Goal: Task Accomplishment & Management: Complete application form

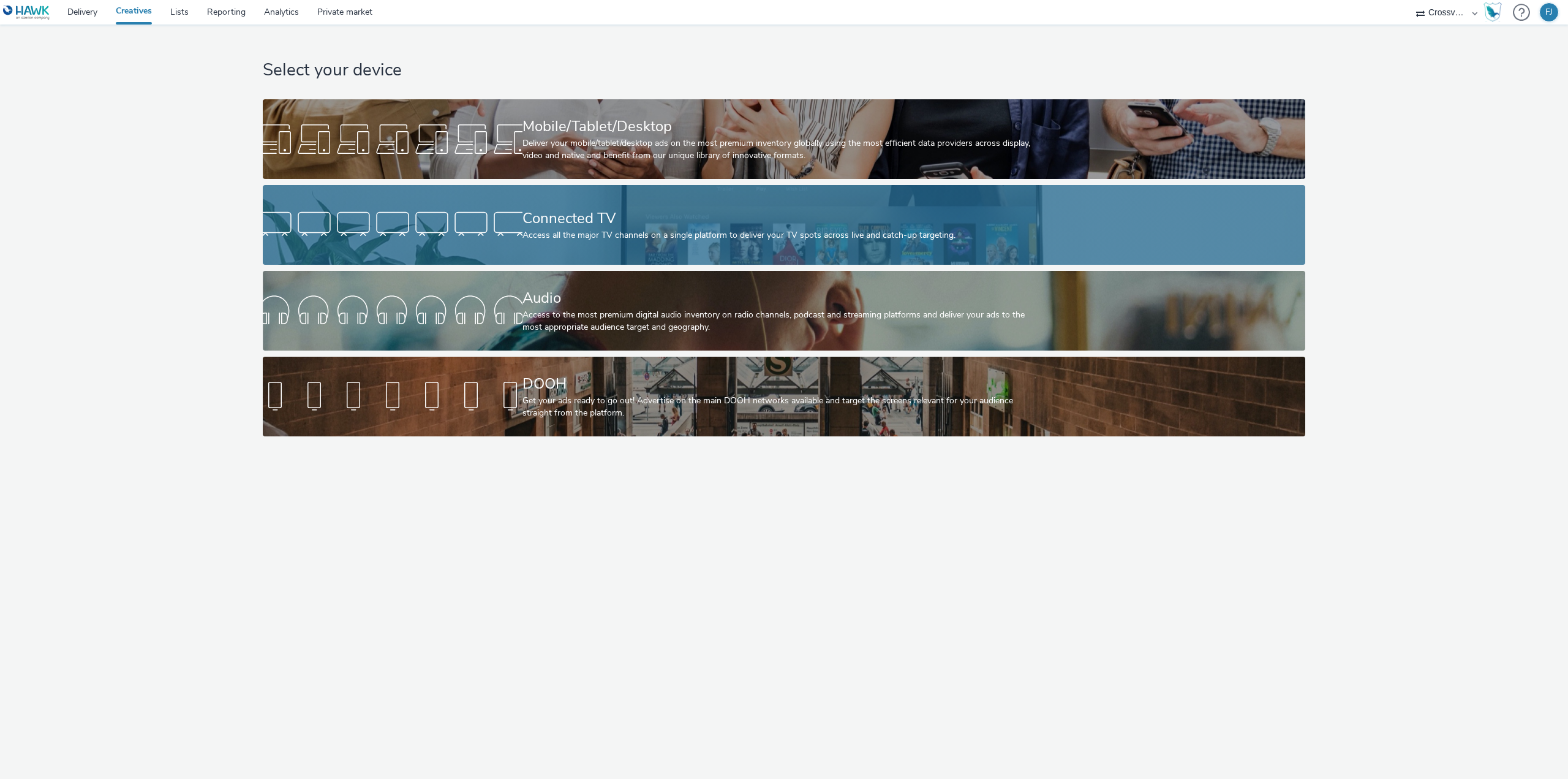
click at [610, 225] on div "Connected TV" at bounding box center [782, 219] width 518 height 22
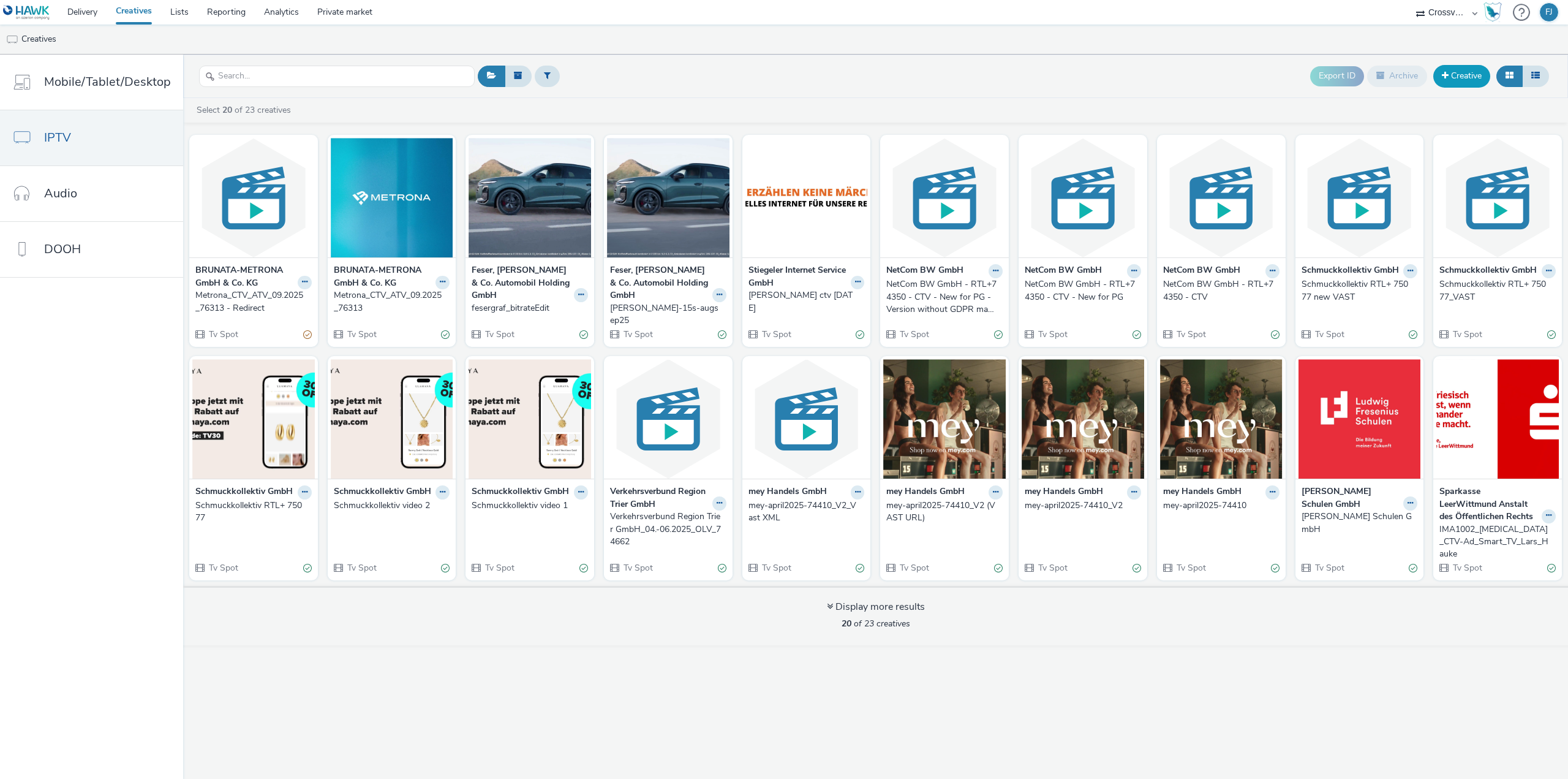
click at [1461, 74] on link "Creative" at bounding box center [1462, 76] width 57 height 22
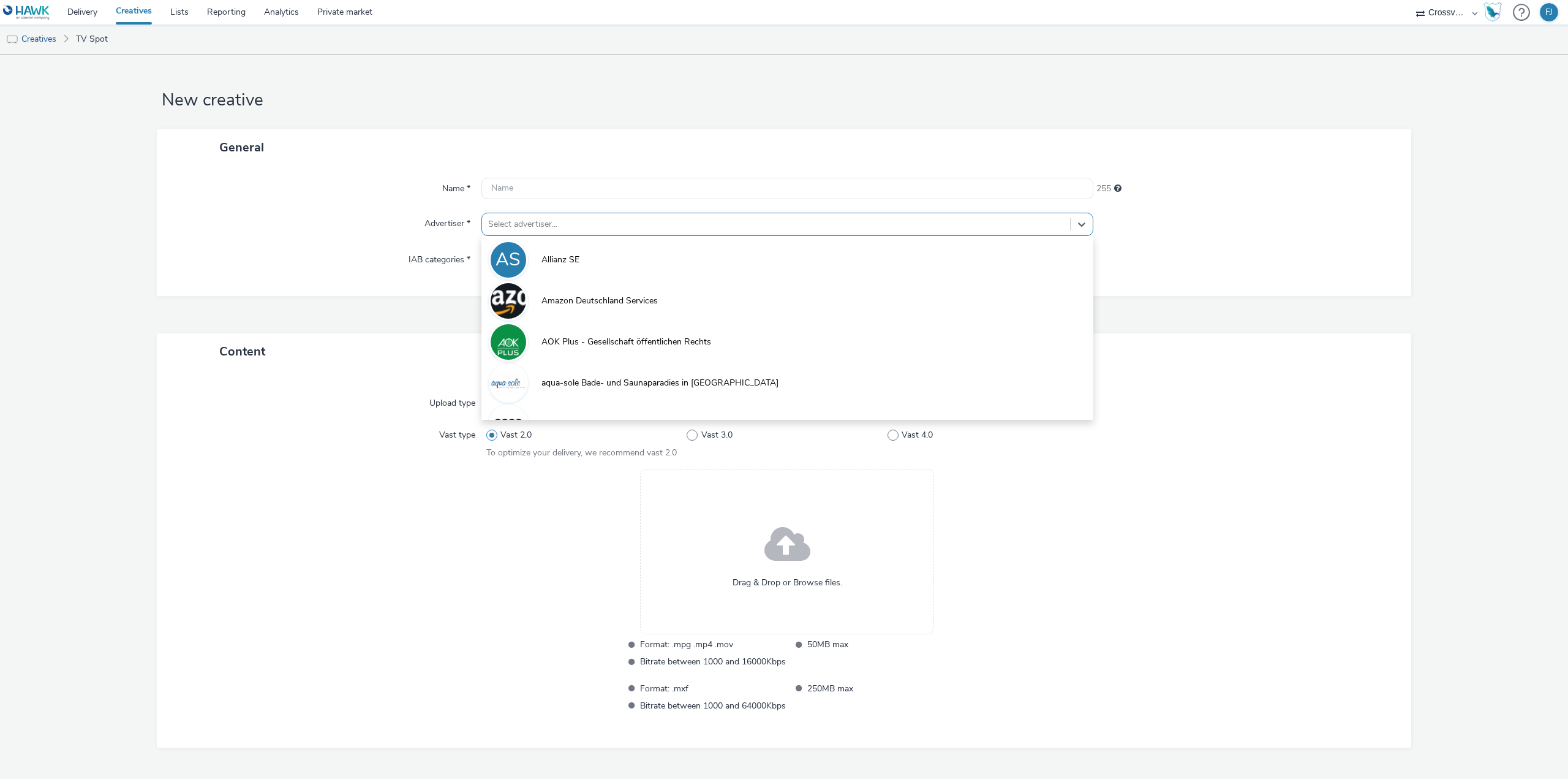
click at [543, 226] on div at bounding box center [776, 224] width 576 height 15
type input "sti"
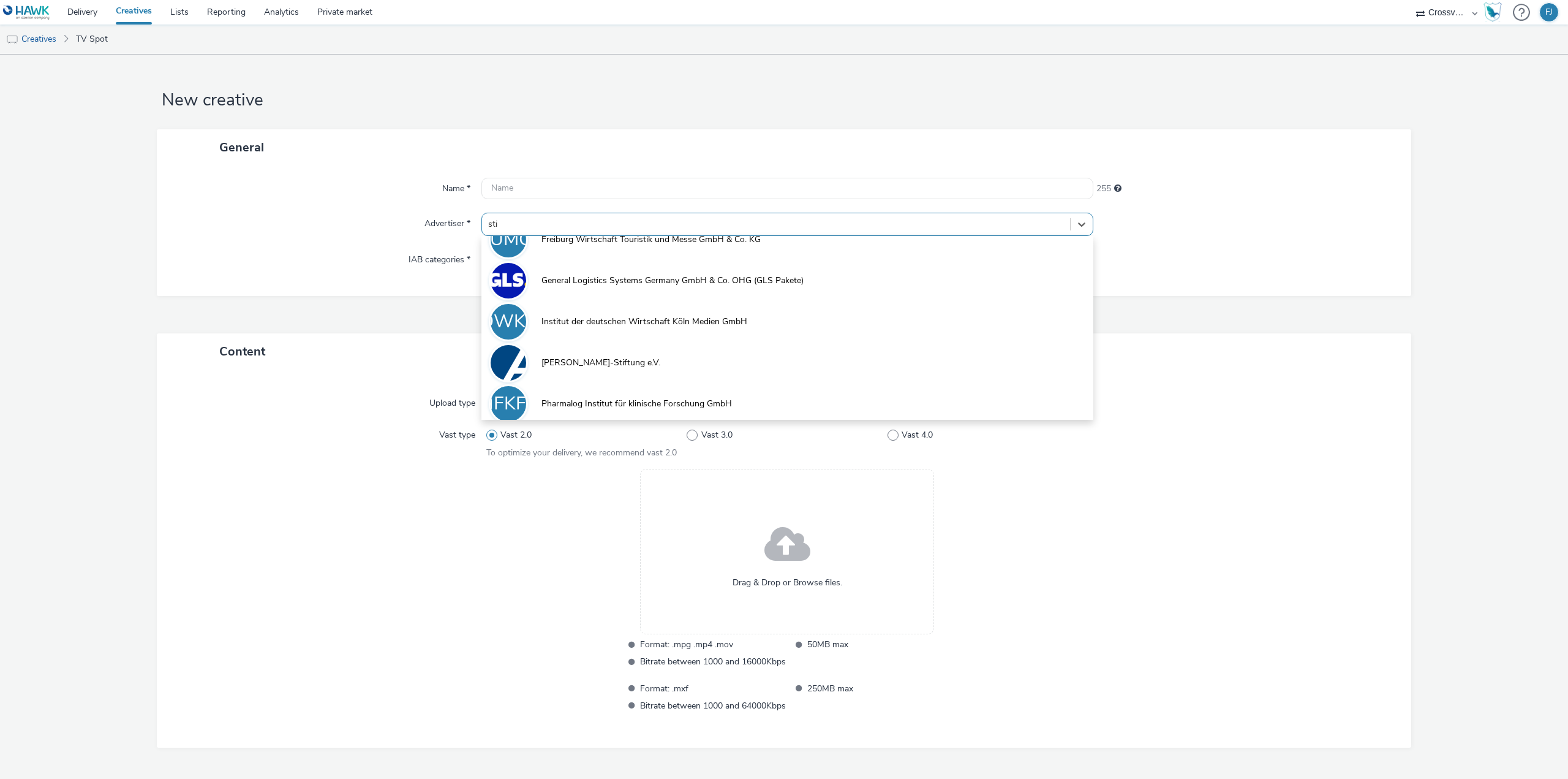
scroll to position [108, 0]
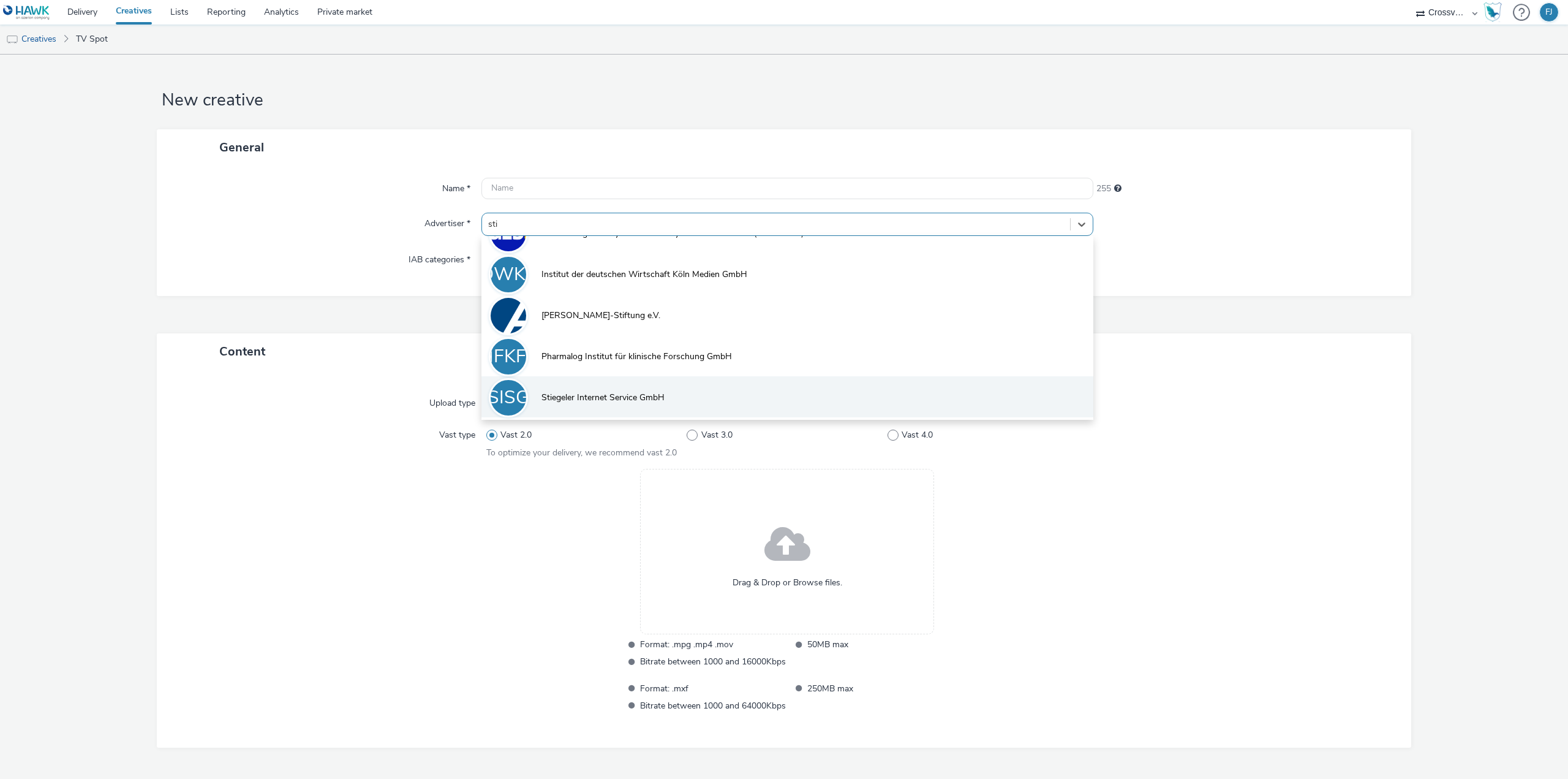
click at [600, 397] on span "Stiegeler Internet Service GmbH" at bounding box center [603, 397] width 123 height 12
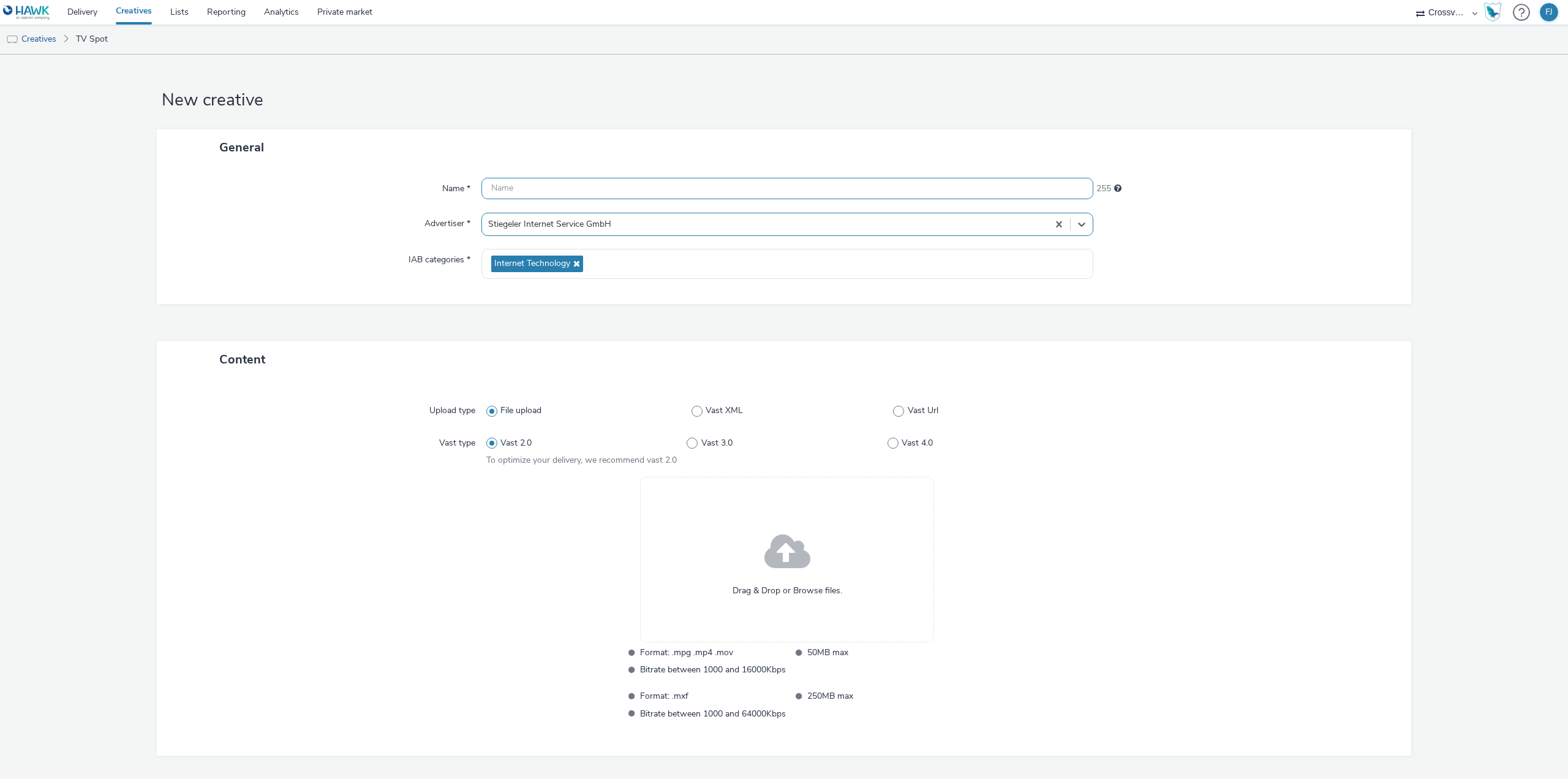
click at [539, 187] on input "text" at bounding box center [787, 189] width 612 height 22
type input "Stiegeler 76238 Sky Redirect"
click at [897, 413] on span at bounding box center [899, 411] width 11 height 11
click at [897, 413] on input "Vast Url" at bounding box center [897, 410] width 8 height 8
radio input "false"
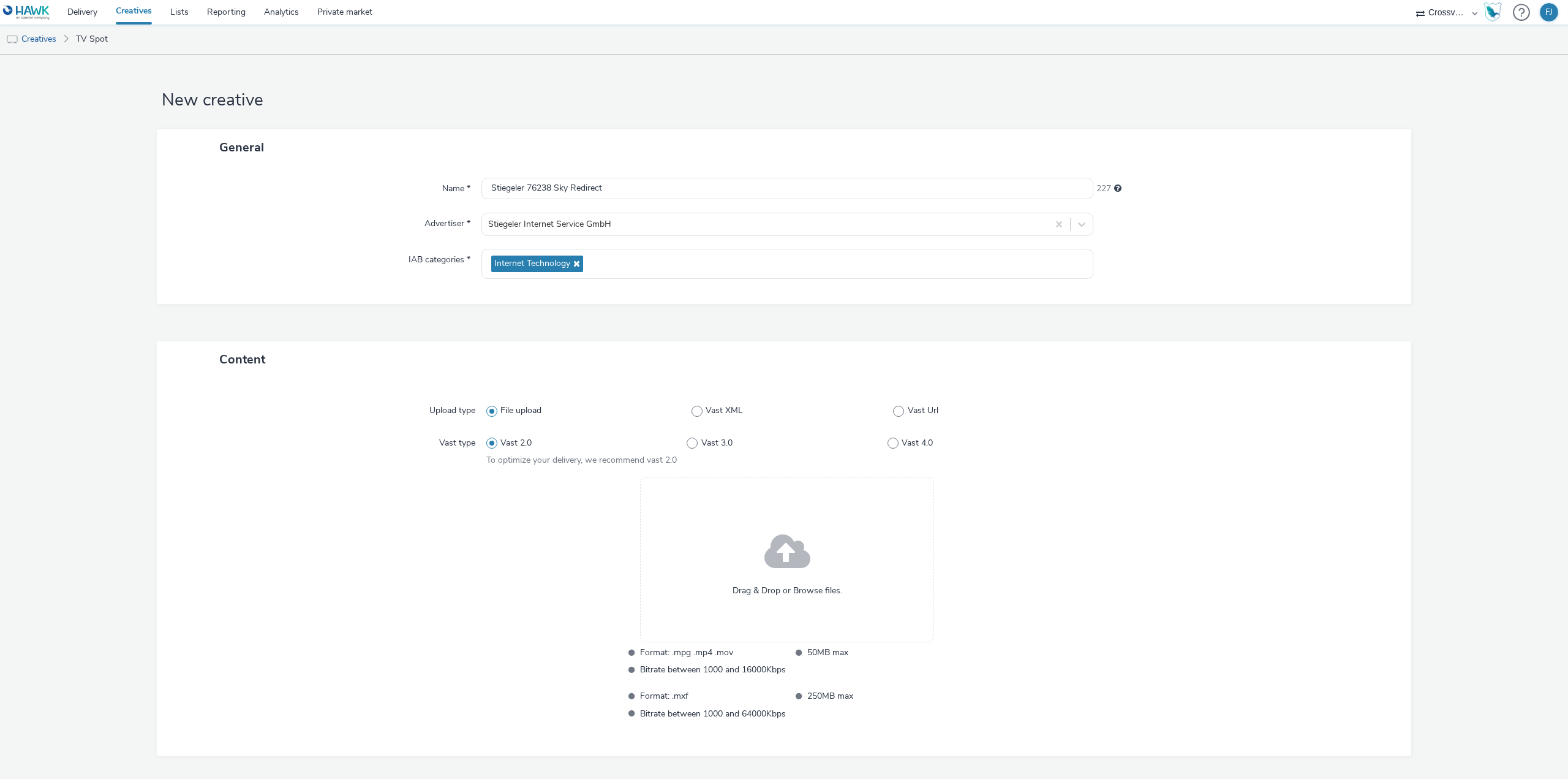
radio input "true"
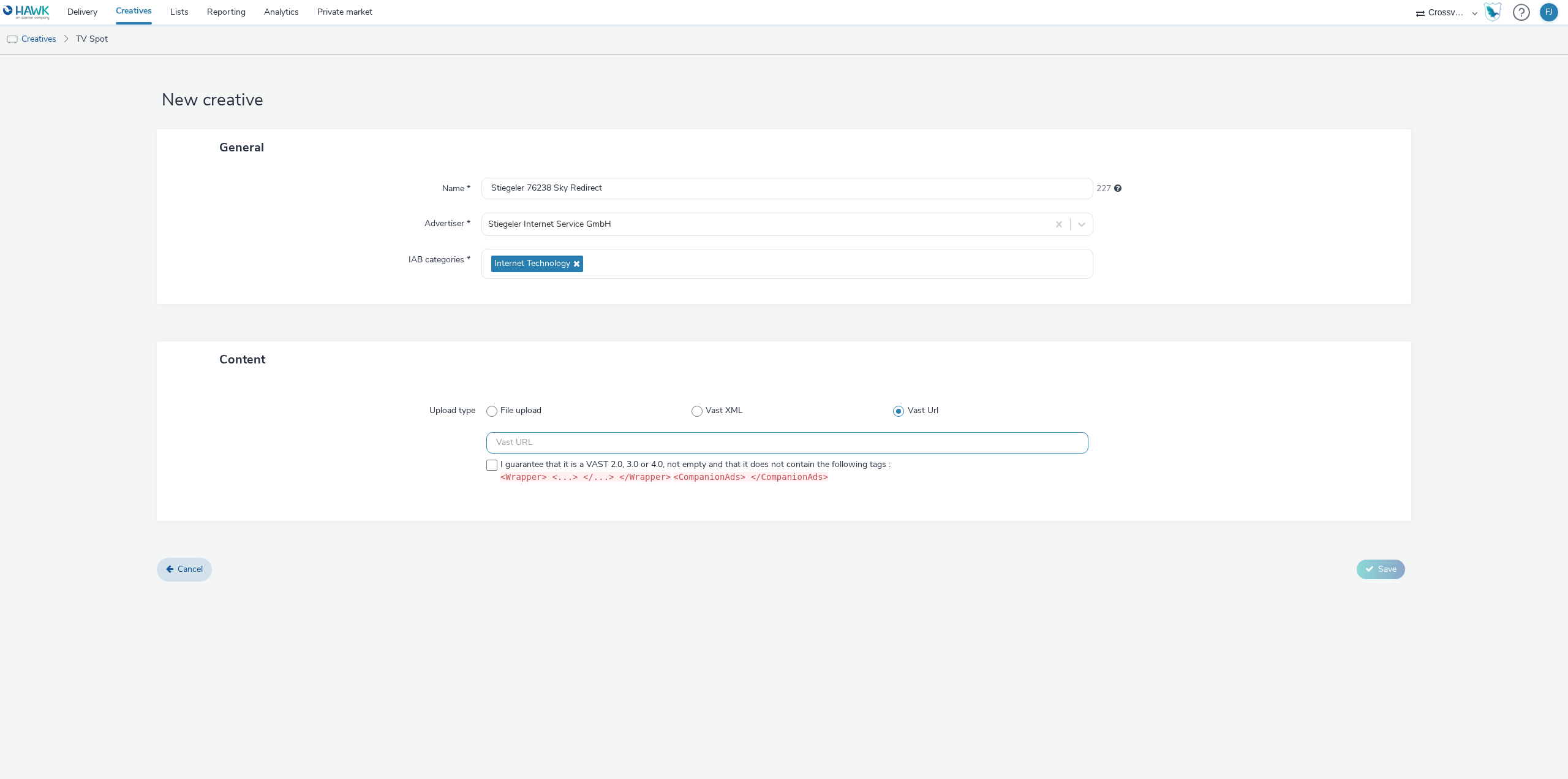
click at [574, 441] on input "text" at bounding box center [787, 443] width 602 height 22
paste input "https://[DOMAIN_NAME]/banner?sid=5267030&kid=7736971&wpt=X&gdpr=${GDPR}&gdpr_co…"
type input "https://[DOMAIN_NAME]/banner?sid=5267030&kid=7736971&wpt=X&gdpr=${GDPR}&gdpr_co…"
drag, startPoint x: 488, startPoint y: 465, endPoint x: 537, endPoint y: 485, distance: 52.9
click at [490, 465] on span at bounding box center [492, 465] width 11 height 11
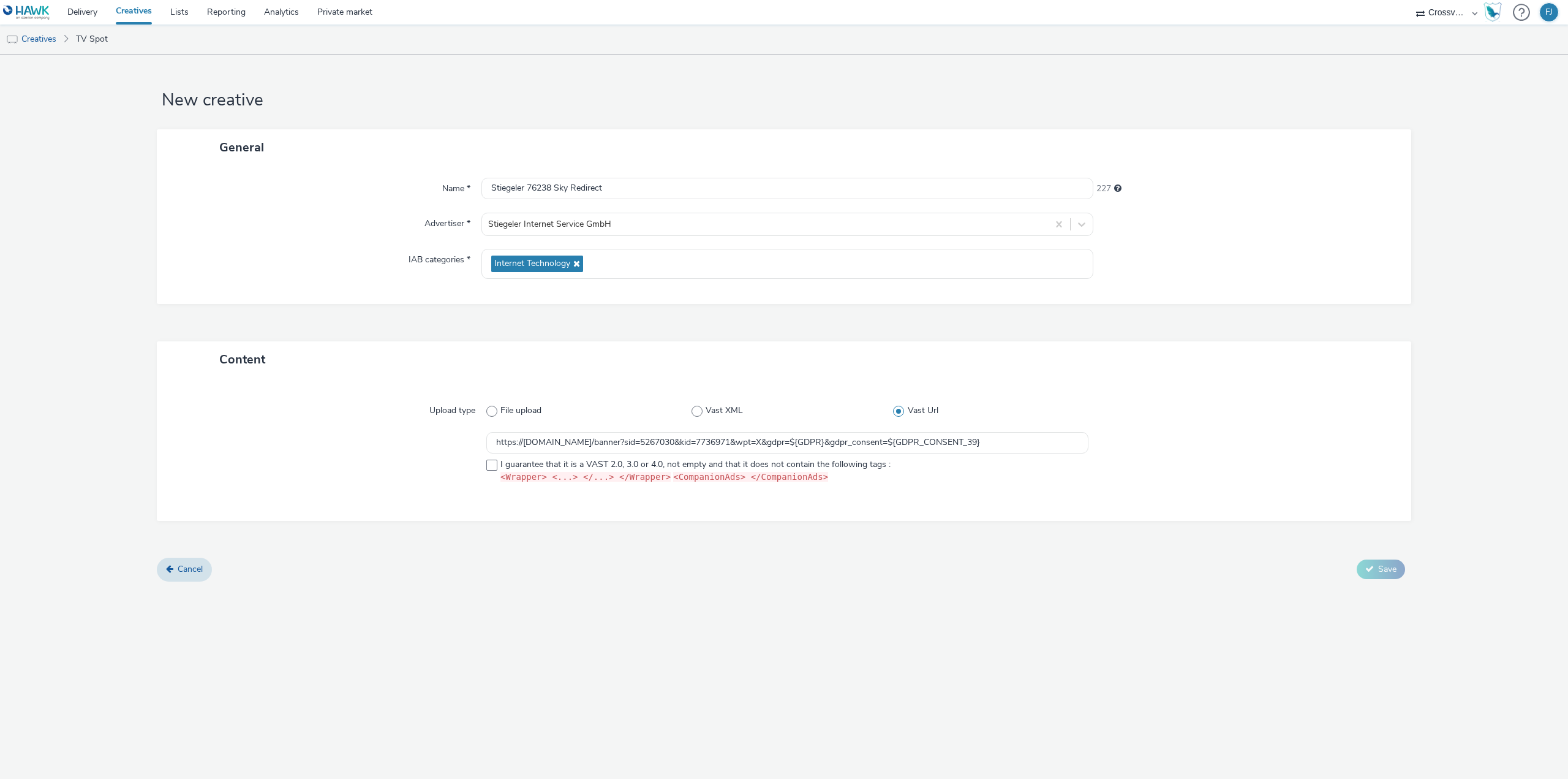
checkbox input "true"
click at [1391, 567] on span "Save" at bounding box center [1387, 568] width 18 height 12
